Goal: Task Accomplishment & Management: Complete application form

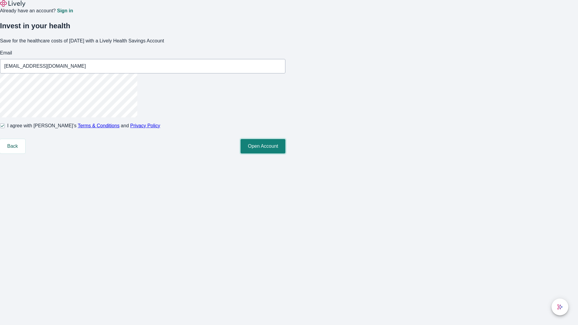
click at [285, 153] on button "Open Account" at bounding box center [262, 146] width 45 height 14
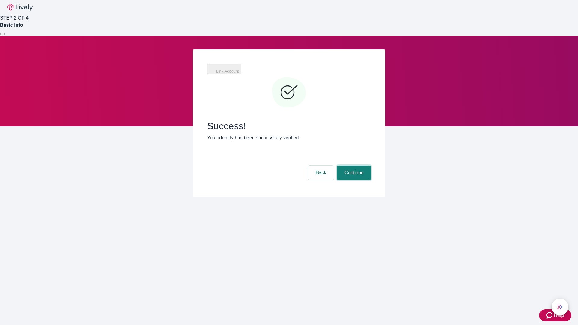
click at [353, 165] on button "Continue" at bounding box center [354, 172] width 34 height 14
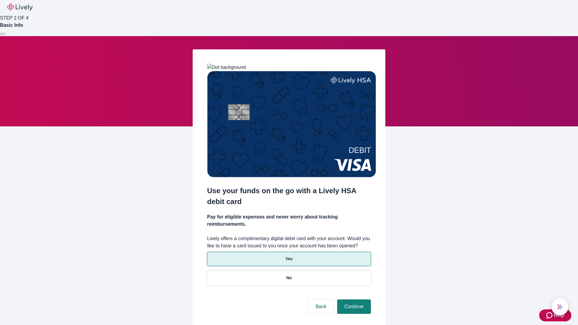
click at [288, 256] on p "Yes" at bounding box center [288, 259] width 7 height 6
click at [353, 299] on button "Continue" at bounding box center [354, 306] width 34 height 14
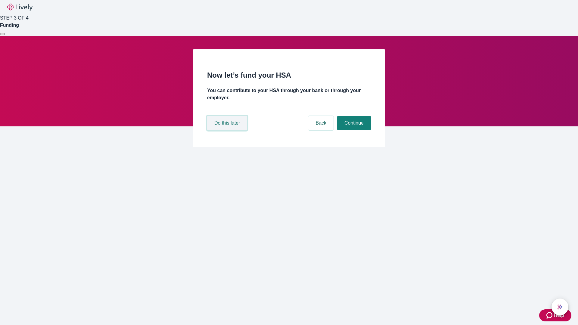
click at [228, 130] on button "Do this later" at bounding box center [227, 123] width 40 height 14
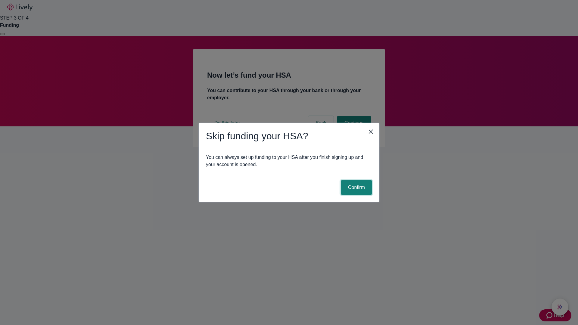
click at [355, 187] on button "Confirm" at bounding box center [355, 187] width 31 height 14
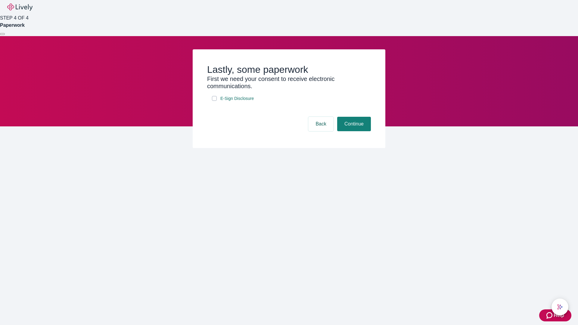
click at [214, 101] on input "E-Sign Disclosure" at bounding box center [214, 98] width 5 height 5
checkbox input "true"
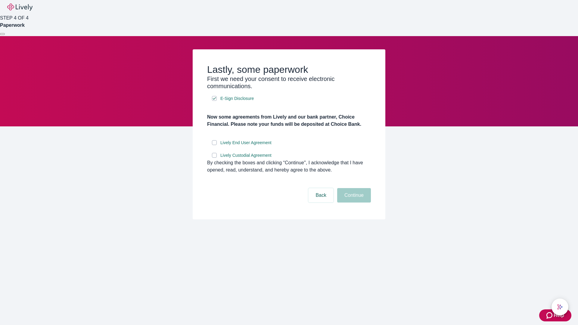
click at [214, 145] on input "Lively End User Agreement" at bounding box center [214, 142] width 5 height 5
checkbox input "true"
click at [214, 158] on input "Lively Custodial Agreement" at bounding box center [214, 155] width 5 height 5
checkbox input "true"
click at [353, 202] on button "Continue" at bounding box center [354, 195] width 34 height 14
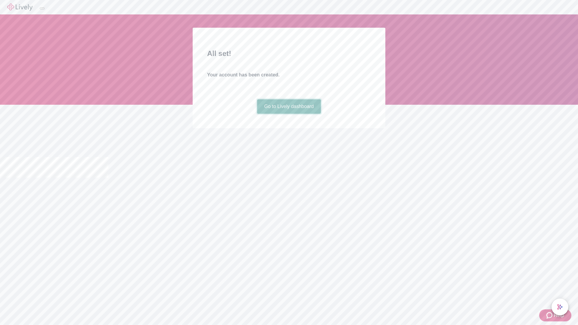
click at [288, 114] on link "Go to Lively dashboard" at bounding box center [289, 106] width 64 height 14
